Goal: Book appointment/travel/reservation

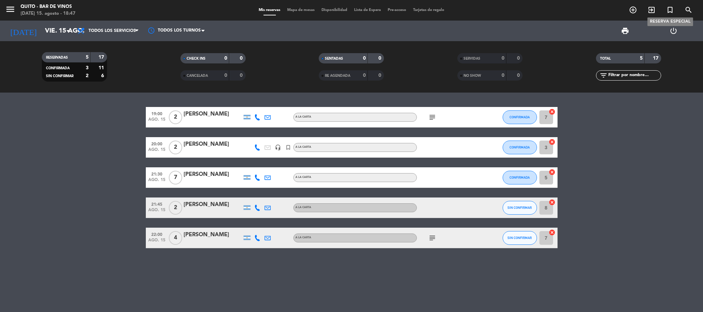
click at [669, 7] on icon "turned_in_not" at bounding box center [670, 10] width 8 height 8
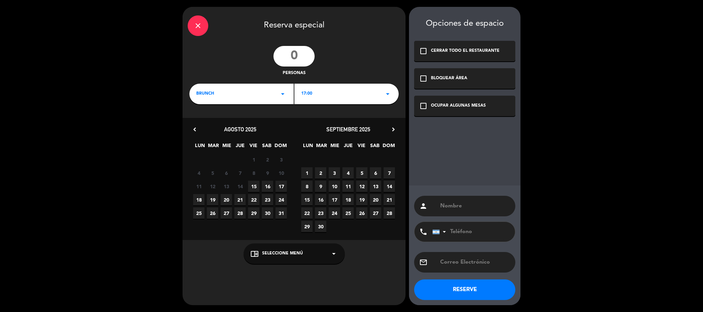
click at [309, 56] on input "number" at bounding box center [293, 56] width 41 height 21
type input "4"
click at [240, 98] on div "BRUNCH arrow_drop_down" at bounding box center [241, 94] width 104 height 21
click at [245, 131] on div "Cena" at bounding box center [241, 133] width 91 height 7
click at [295, 100] on div "20:00 arrow_drop_down" at bounding box center [346, 94] width 104 height 21
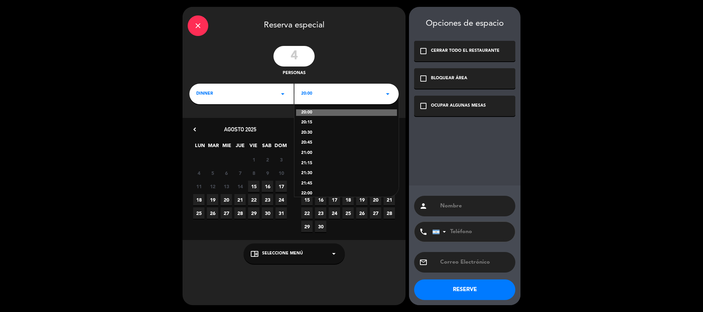
click at [318, 174] on div "21:30" at bounding box center [346, 173] width 91 height 7
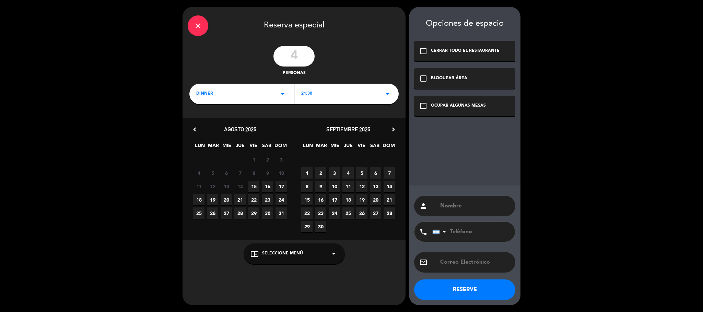
click at [422, 105] on icon "check_box_outline_blank" at bounding box center [423, 106] width 8 height 8
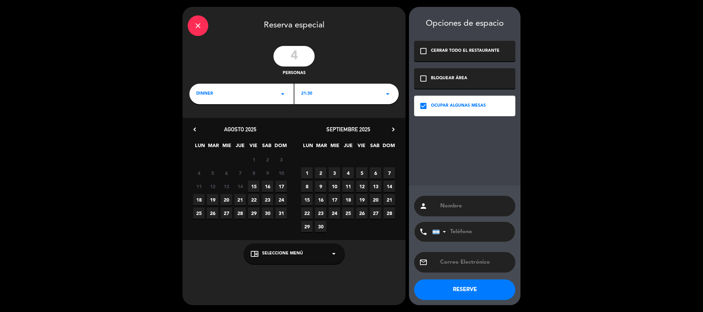
click at [450, 205] on input "text" at bounding box center [474, 206] width 71 height 10
type input "[PERSON_NAME]"
click at [322, 251] on div "chrome_reader_mode Seleccione Menú arrow_drop_down" at bounding box center [294, 254] width 101 height 21
click at [266, 232] on div "A LA CARTA" at bounding box center [294, 238] width 101 height 31
click at [267, 235] on div "A LA CARTA" at bounding box center [293, 237] width 87 height 7
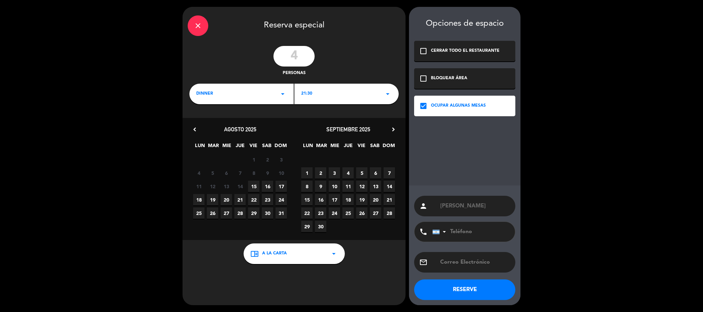
click at [256, 187] on span "15" at bounding box center [253, 186] width 11 height 11
click at [484, 291] on button "RESERVE" at bounding box center [464, 290] width 101 height 21
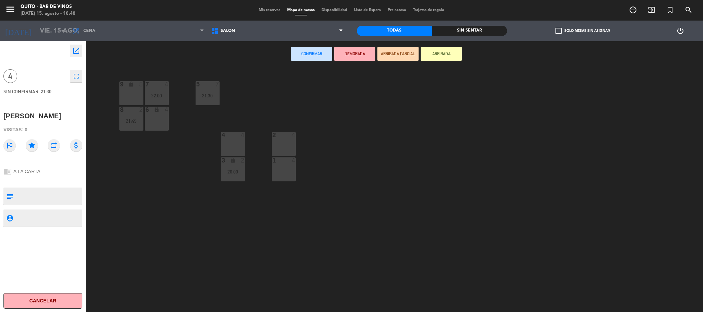
click at [284, 145] on div "2 4" at bounding box center [284, 144] width 24 height 24
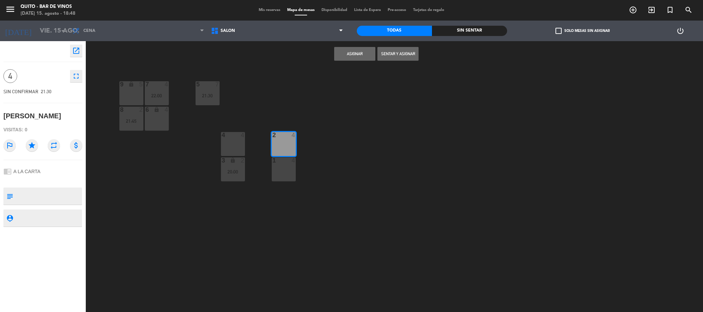
click at [361, 57] on button "Asignar" at bounding box center [354, 54] width 41 height 14
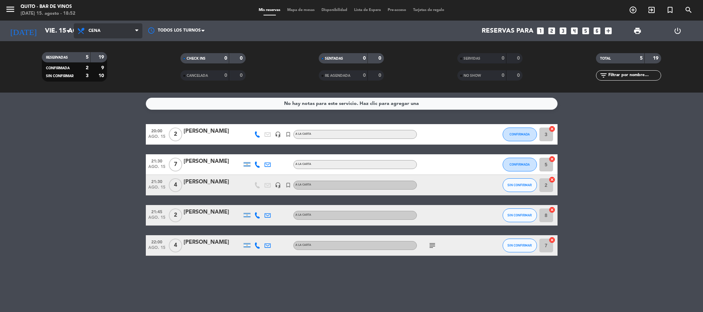
drag, startPoint x: 105, startPoint y: 36, endPoint x: 101, endPoint y: 38, distance: 4.1
click at [105, 38] on span "Cena" at bounding box center [108, 30] width 69 height 15
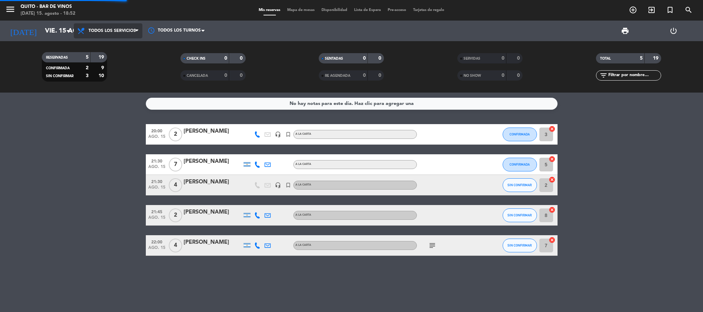
click at [120, 48] on div "menu Quito - Bar de Vinos [DATE] 15. agosto - 18:52 Mis reservas Mapa de mesas …" at bounding box center [351, 46] width 703 height 93
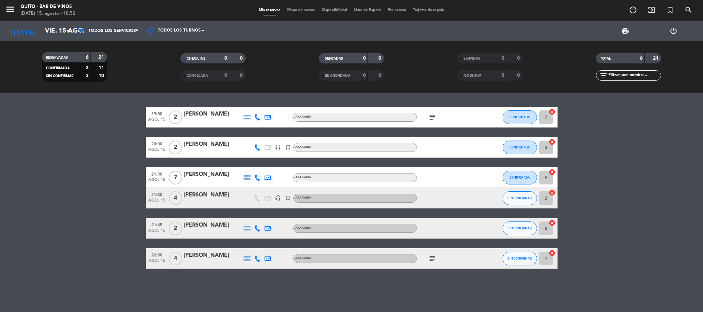
click at [424, 121] on div "subject" at bounding box center [448, 117] width 62 height 20
click at [431, 117] on icon "subject" at bounding box center [432, 117] width 8 height 8
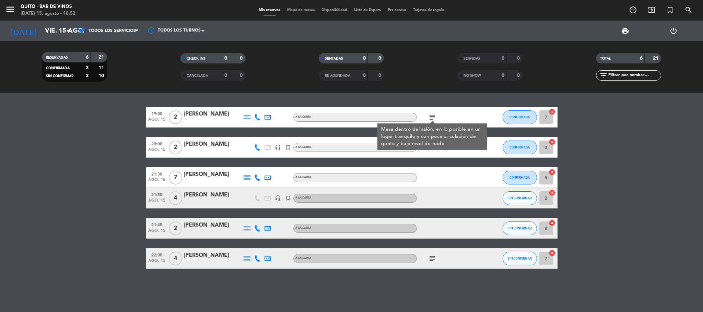
click at [594, 138] on bookings-row "19:00 [DATE] 2 [PERSON_NAME] A LA CARTA subject Mesa dentro del salón, en lo po…" at bounding box center [351, 188] width 703 height 162
